Goal: Transaction & Acquisition: Purchase product/service

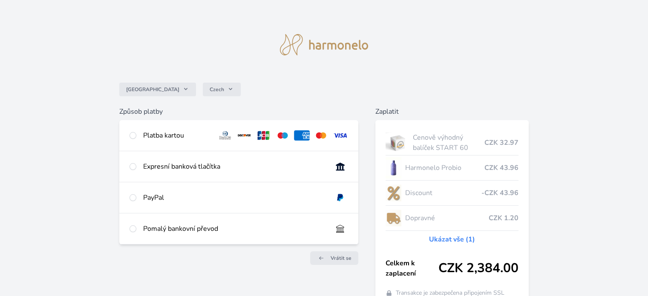
click at [167, 133] on div "Platba kartou" at bounding box center [176, 135] width 67 height 10
radio input "true"
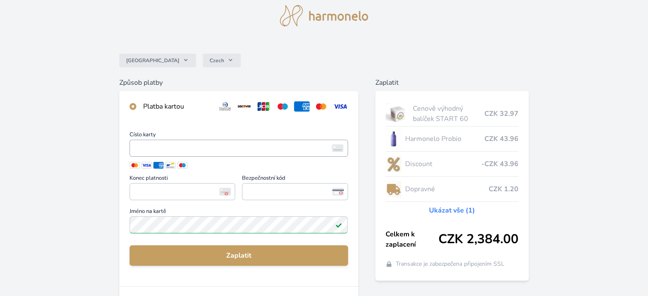
scroll to position [43, 0]
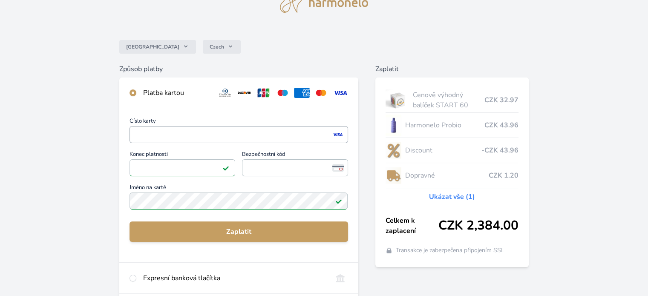
click at [223, 190] on span "Jméno na kartě" at bounding box center [239, 189] width 218 height 8
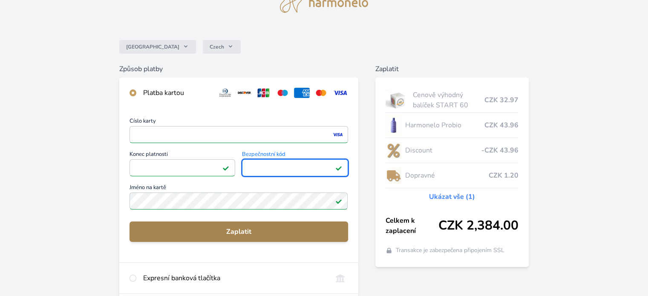
click at [268, 232] on span "Zaplatit" at bounding box center [238, 232] width 205 height 10
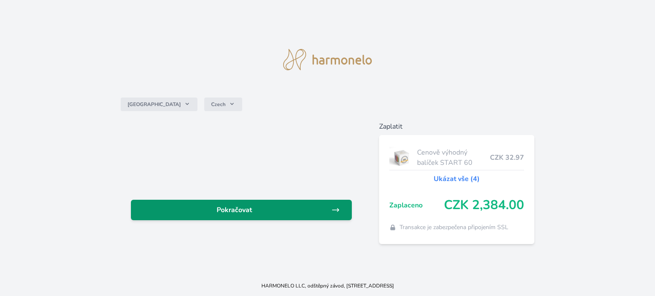
click at [285, 209] on span "Pokračovat" at bounding box center [235, 210] width 194 height 10
